Goal: Task Accomplishment & Management: Use online tool/utility

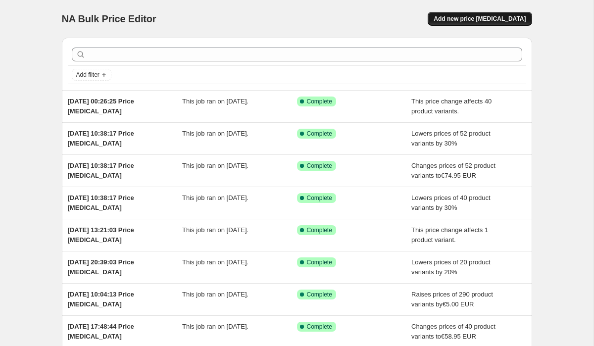
click at [459, 18] on span "Add new price [MEDICAL_DATA]" at bounding box center [480, 19] width 92 height 8
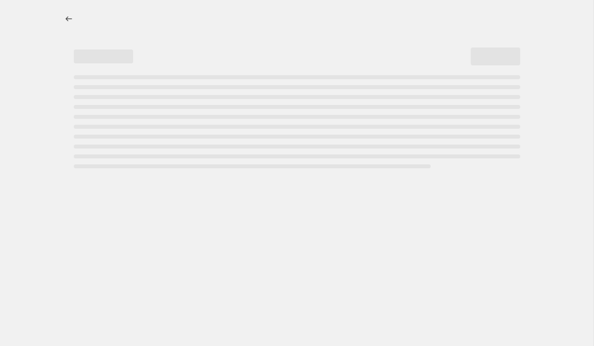
select select "percentage"
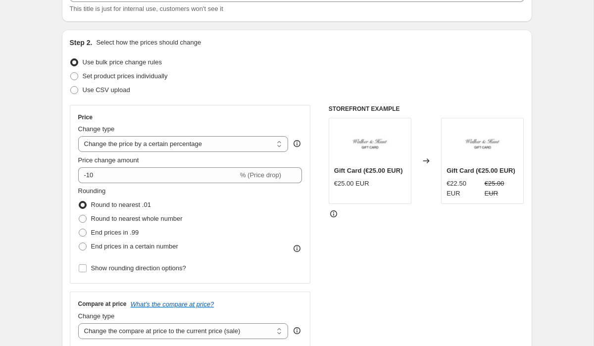
scroll to position [78, 0]
click at [73, 79] on span at bounding box center [74, 76] width 8 height 8
click at [71, 72] on input "Set product prices individually" at bounding box center [70, 72] width 0 height 0
radio input "true"
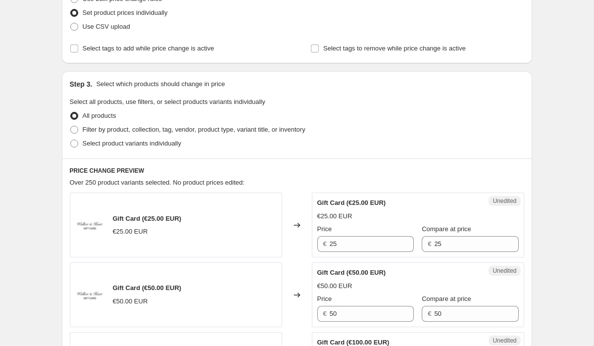
scroll to position [186, 0]
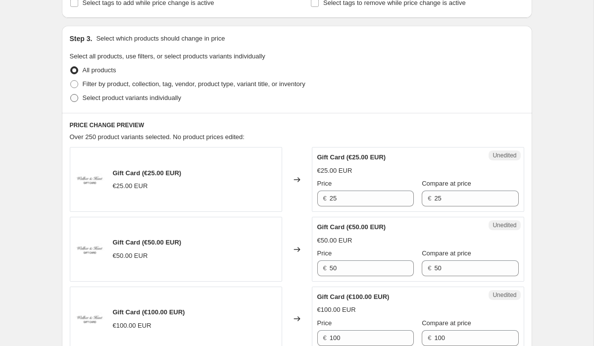
click at [74, 99] on span at bounding box center [74, 98] width 8 height 8
click at [71, 95] on input "Select product variants individually" at bounding box center [70, 94] width 0 height 0
radio input "true"
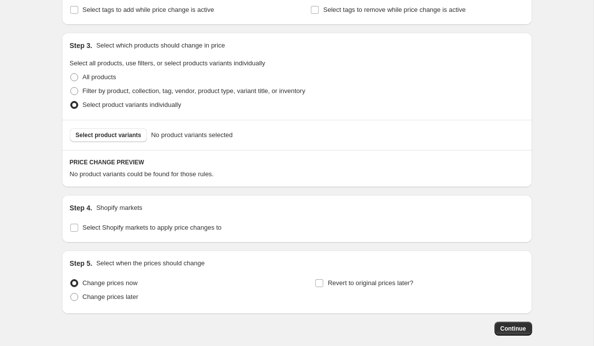
scroll to position [181, 0]
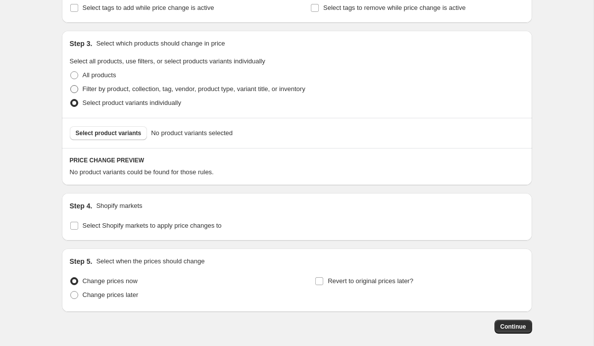
click at [71, 94] on label "Filter by product, collection, tag, vendor, product type, variant title, or inv…" at bounding box center [188, 89] width 236 height 14
click at [71, 86] on input "Filter by product, collection, tag, vendor, product type, variant title, or inv…" at bounding box center [70, 85] width 0 height 0
radio input "true"
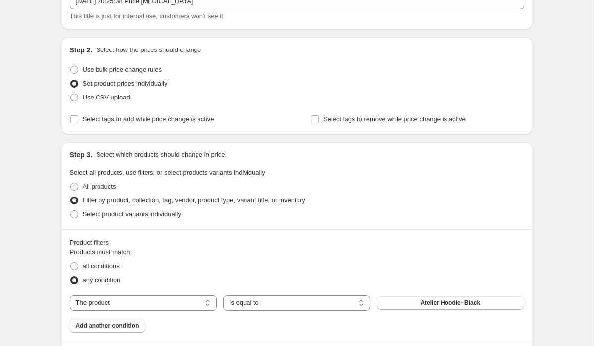
scroll to position [74, 0]
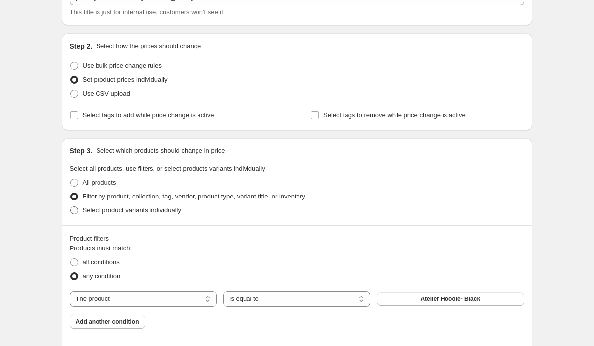
click at [73, 211] on span at bounding box center [74, 210] width 8 height 8
click at [71, 207] on input "Select product variants individually" at bounding box center [70, 206] width 0 height 0
radio input "true"
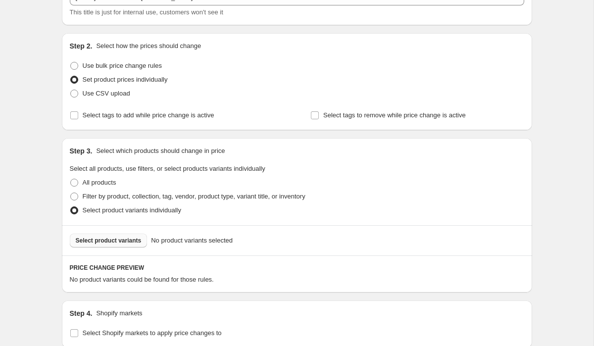
click at [80, 242] on span "Select product variants" at bounding box center [109, 241] width 66 height 8
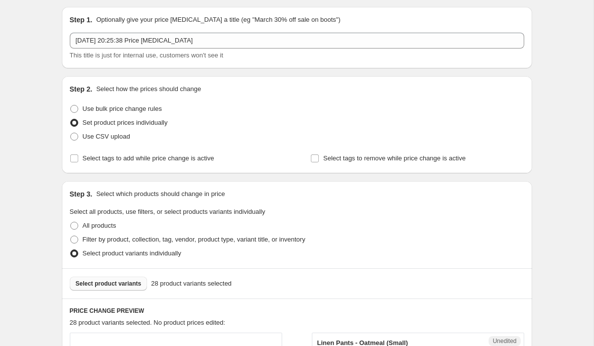
scroll to position [36, 0]
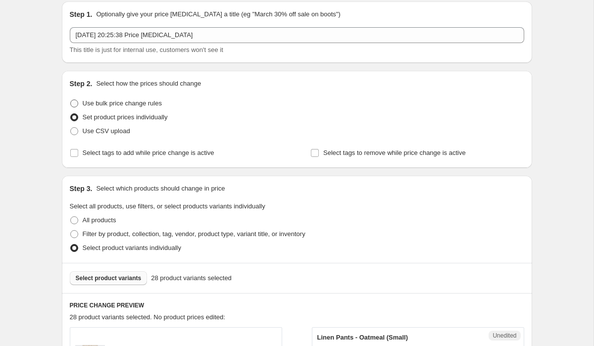
click at [73, 105] on span at bounding box center [74, 104] width 8 height 8
click at [71, 100] on input "Use bulk price change rules" at bounding box center [70, 100] width 0 height 0
radio input "true"
select select "percentage"
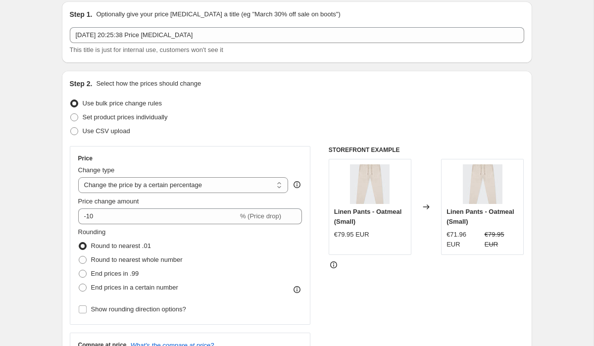
click at [136, 172] on div "Change type" at bounding box center [183, 170] width 210 height 10
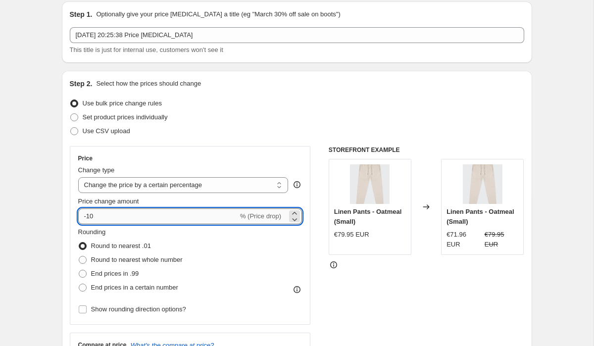
click at [111, 211] on input "-10" at bounding box center [158, 216] width 160 height 16
click at [108, 219] on input "-10" at bounding box center [158, 216] width 160 height 16
type input "-1"
type input "-30"
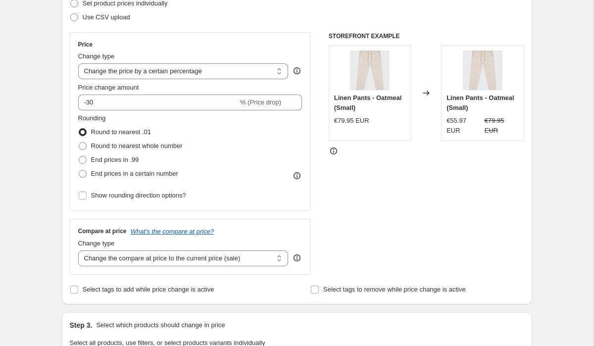
scroll to position [161, 0]
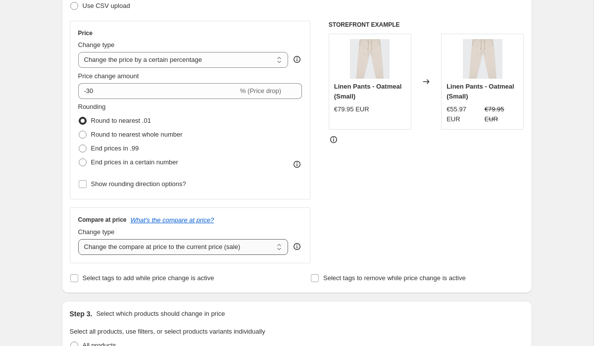
click at [104, 247] on select "Change the compare at price to the current price (sale) Change the compare at p…" at bounding box center [183, 247] width 210 height 16
select select "no_change"
click at [78, 239] on select "Change the compare at price to the current price (sale) Change the compare at p…" at bounding box center [183, 247] width 210 height 16
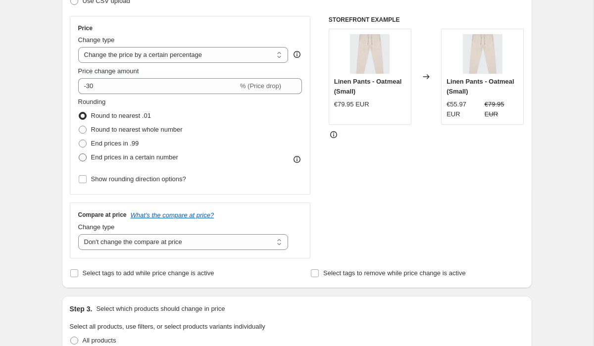
click at [84, 159] on span at bounding box center [83, 157] width 8 height 8
click at [79, 154] on input "End prices in a certain number" at bounding box center [79, 153] width 0 height 0
radio input "true"
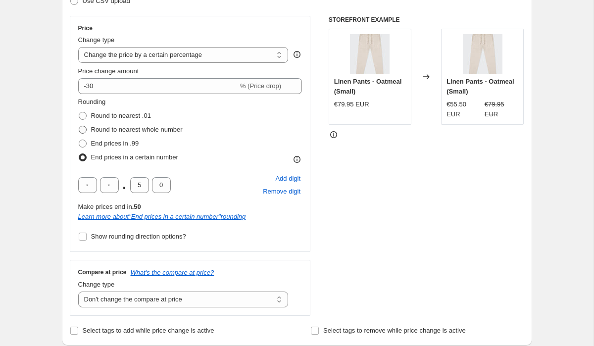
click at [82, 129] on span at bounding box center [83, 130] width 8 height 8
click at [79, 126] on input "Round to nearest whole number" at bounding box center [79, 126] width 0 height 0
radio input "true"
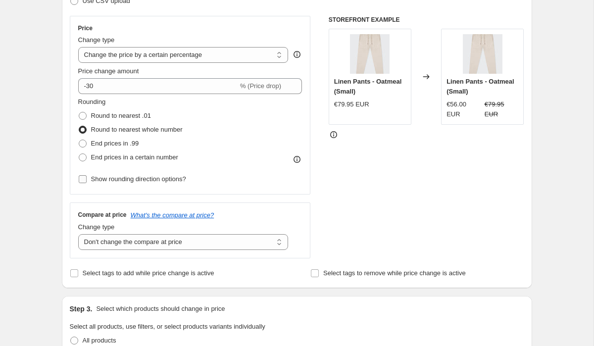
click at [84, 176] on input "Show rounding direction options?" at bounding box center [83, 179] width 8 height 8
checkbox input "true"
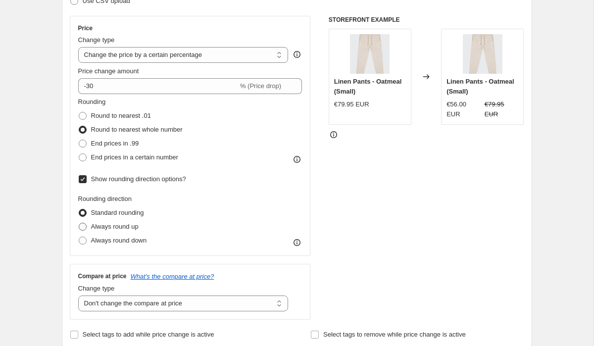
click at [85, 227] on span at bounding box center [83, 227] width 8 height 8
click at [79, 223] on input "Always round up" at bounding box center [79, 223] width 0 height 0
radio input "true"
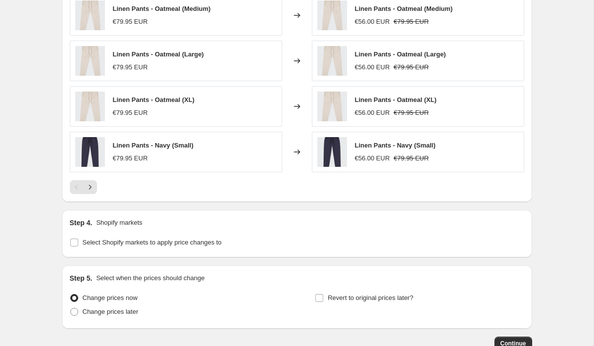
scroll to position [728, 0]
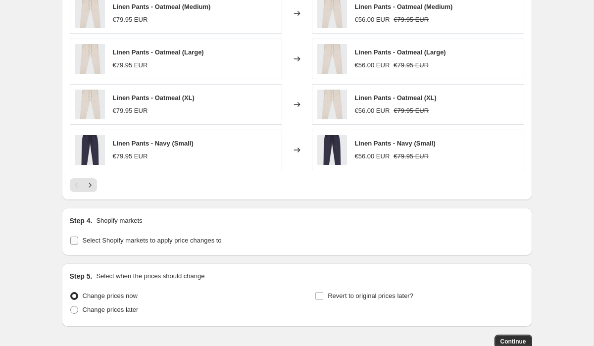
click at [70, 239] on input "Select Shopify markets to apply price changes to" at bounding box center [74, 241] width 8 height 8
checkbox input "true"
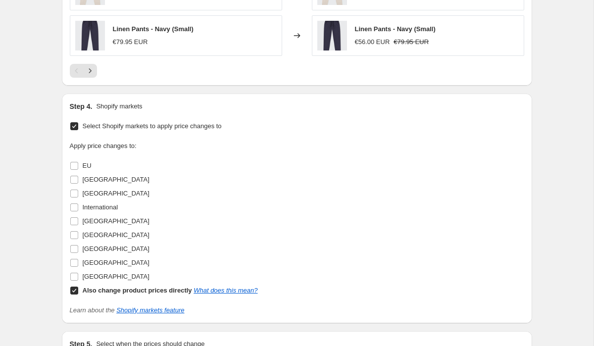
scroll to position [856, 0]
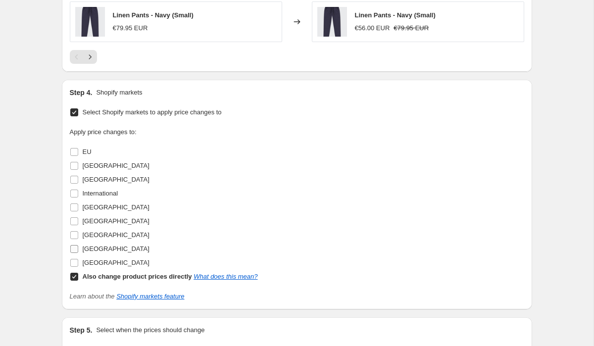
click at [79, 250] on label "[GEOGRAPHIC_DATA]" at bounding box center [110, 249] width 80 height 14
click at [78, 250] on input "[GEOGRAPHIC_DATA]" at bounding box center [74, 249] width 8 height 8
checkbox input "true"
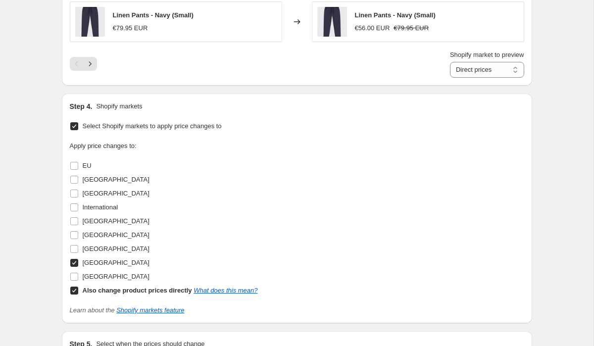
click at [71, 291] on input "Also change product prices directly What does this mean?" at bounding box center [74, 291] width 8 height 8
checkbox input "false"
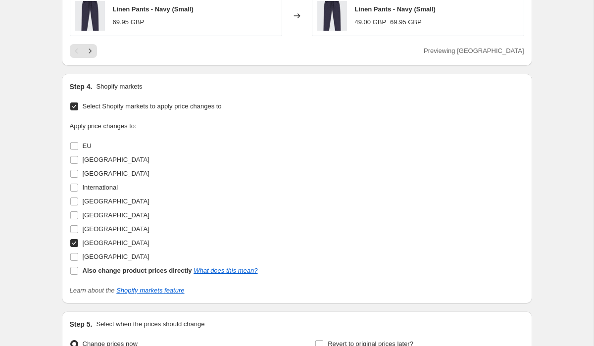
scroll to position [973, 0]
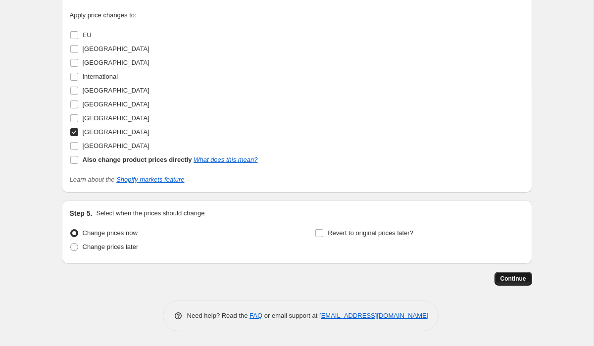
click at [504, 279] on span "Continue" at bounding box center [514, 279] width 26 height 8
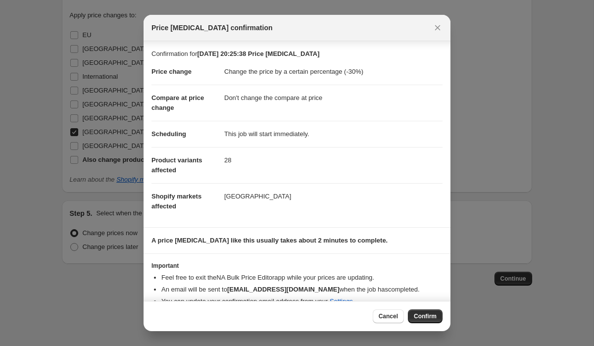
scroll to position [25, 0]
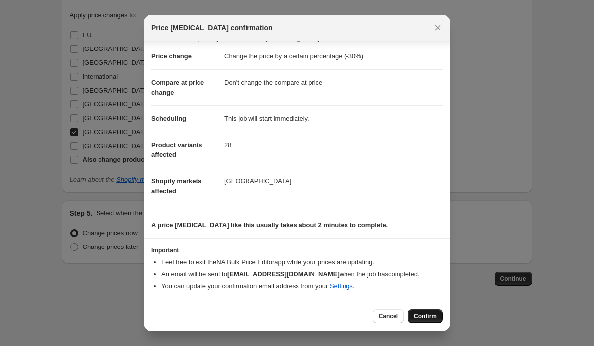
click at [426, 320] on span "Confirm" at bounding box center [425, 316] width 23 height 8
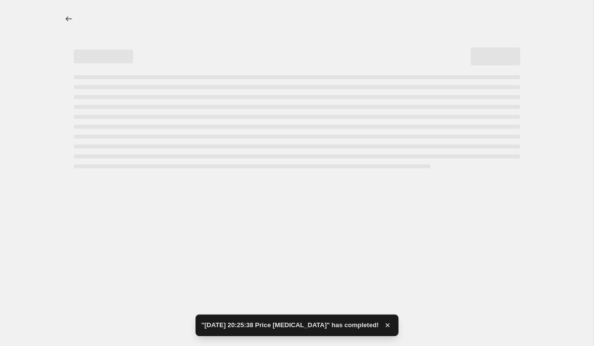
select select "percentage"
select select "no_change"
